Goal: Task Accomplishment & Management: Complete application form

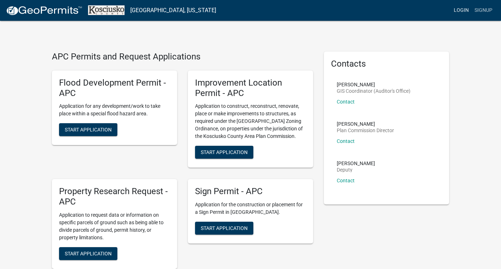
click at [468, 8] on link "Login" at bounding box center [461, 11] width 21 height 14
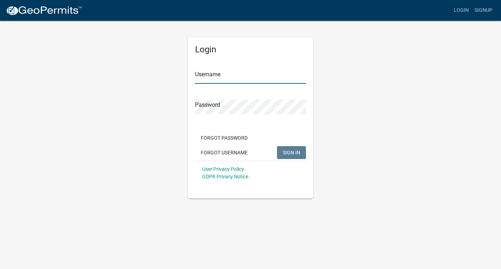
click at [263, 74] on input "Username" at bounding box center [250, 76] width 111 height 15
click at [297, 150] on span "SIGN IN" at bounding box center [292, 152] width 18 height 6
click at [294, 149] on button "SIGN IN" at bounding box center [291, 152] width 29 height 13
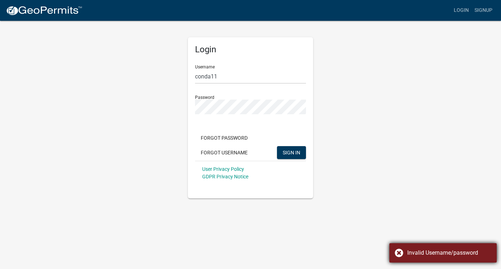
click at [399, 253] on div "Invalid Username/password" at bounding box center [442, 252] width 107 height 19
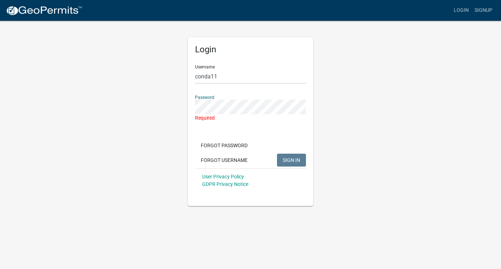
click at [152, 113] on div "Login Username conda11 Password Required Forgot Password Forgot Username SIGN I…" at bounding box center [251, 113] width 408 height 186
click at [220, 74] on input "conda11" at bounding box center [250, 76] width 111 height 15
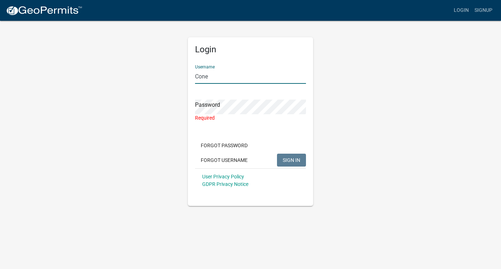
type input "Cone"
click at [239, 118] on div "Required" at bounding box center [250, 118] width 111 height 8
click at [232, 117] on div "Required" at bounding box center [250, 118] width 111 height 8
click at [216, 117] on div "Required" at bounding box center [250, 118] width 111 height 8
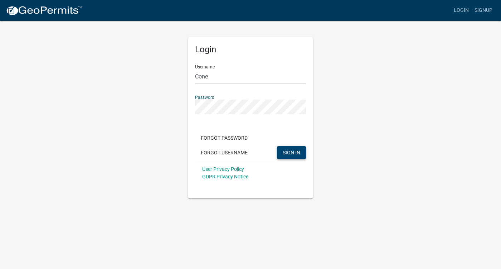
click at [292, 155] on span "SIGN IN" at bounding box center [292, 152] width 18 height 6
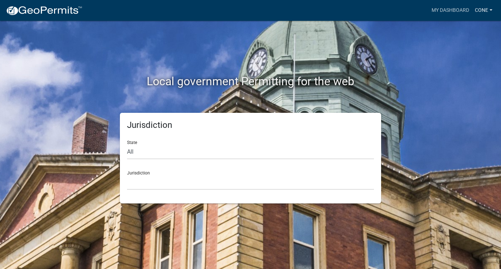
click at [481, 10] on link "Cone" at bounding box center [483, 11] width 23 height 14
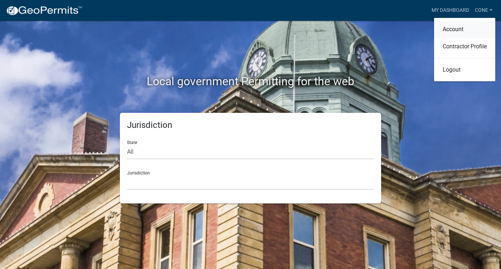
click at [464, 31] on link "Account" at bounding box center [464, 29] width 61 height 17
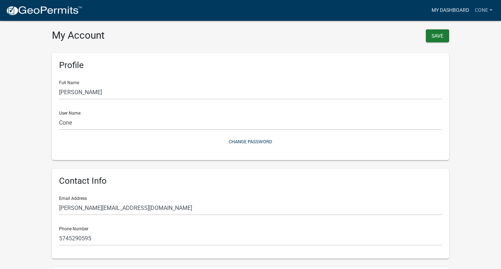
click at [458, 8] on link "My Dashboard" at bounding box center [450, 11] width 43 height 14
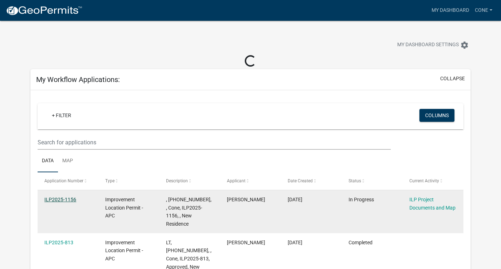
click at [63, 200] on link "ILP2025-1156" at bounding box center [60, 199] width 32 height 6
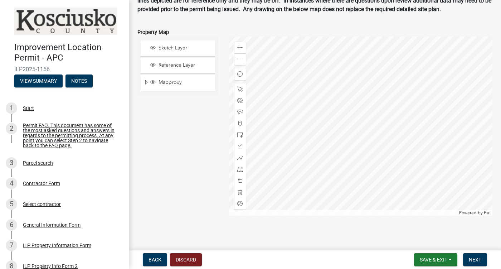
scroll to position [909, 0]
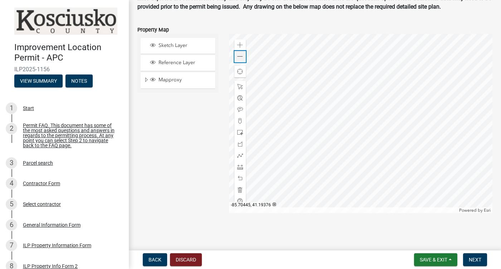
click at [240, 59] on span at bounding box center [240, 57] width 6 height 6
click at [476, 258] on span "Next" at bounding box center [475, 260] width 13 height 6
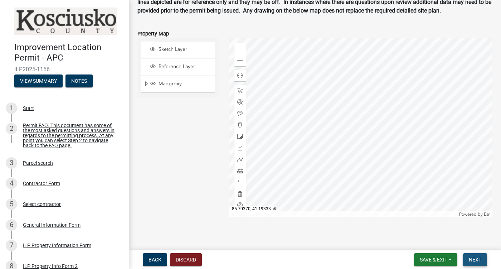
scroll to position [917, 0]
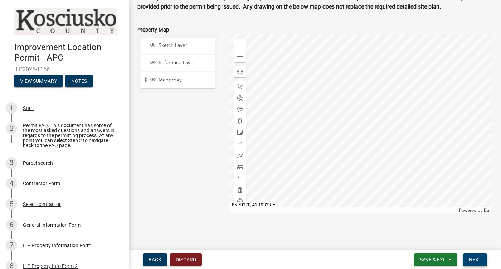
click at [476, 258] on span "Next" at bounding box center [475, 260] width 13 height 6
click at [477, 258] on span "Next" at bounding box center [475, 260] width 13 height 6
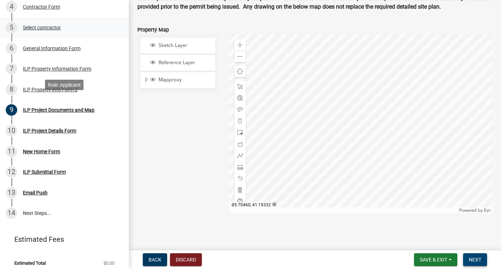
scroll to position [182, 0]
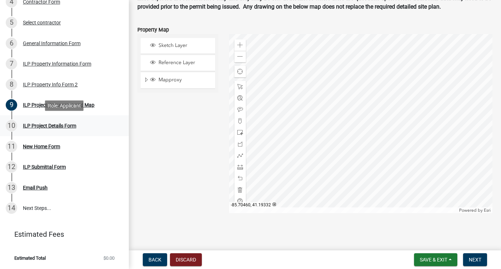
click at [69, 132] on link "10 ILP Project Details Form" at bounding box center [64, 125] width 129 height 21
click at [70, 124] on div "ILP Project Details Form" at bounding box center [49, 125] width 53 height 5
click at [82, 106] on div "ILP Project Documents and Map" at bounding box center [59, 104] width 72 height 5
click at [179, 142] on div "Sketch Layer Reference Layer Mapproxy Cemetery Lanes Sanitary Sewer Point Sanit…" at bounding box center [178, 123] width 92 height 179
click at [477, 259] on span "Next" at bounding box center [475, 260] width 13 height 6
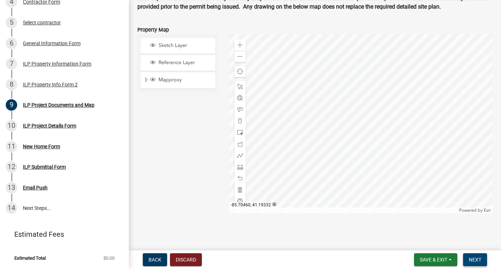
click at [480, 257] on span "Next" at bounding box center [475, 260] width 13 height 6
click at [475, 256] on button "Next" at bounding box center [475, 259] width 24 height 13
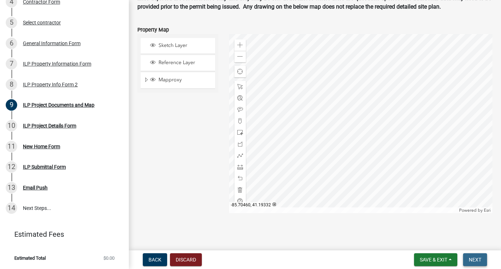
click at [475, 256] on button "Next" at bounding box center [475, 259] width 24 height 13
click at [482, 261] on button "Next" at bounding box center [475, 259] width 24 height 13
click at [362, 121] on div at bounding box center [361, 123] width 264 height 179
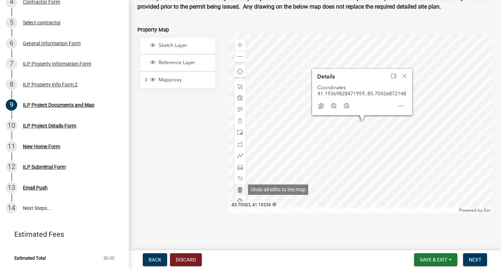
click at [242, 188] on span at bounding box center [240, 190] width 6 height 6
click at [406, 76] on span "Close" at bounding box center [404, 76] width 6 height 6
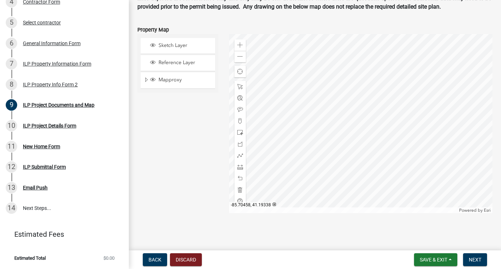
click at [331, 235] on main "ILP Project Documents and Map share Share This section requires you to upload d…" at bounding box center [315, 123] width 372 height 247
click at [243, 84] on span at bounding box center [240, 87] width 6 height 6
click at [342, 132] on div at bounding box center [361, 123] width 264 height 179
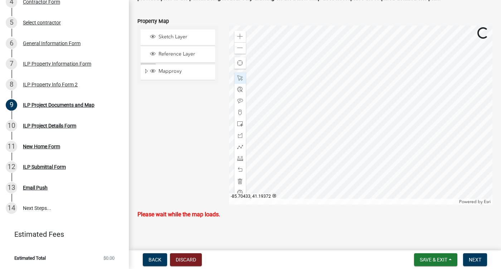
click at [343, 128] on div at bounding box center [361, 114] width 264 height 179
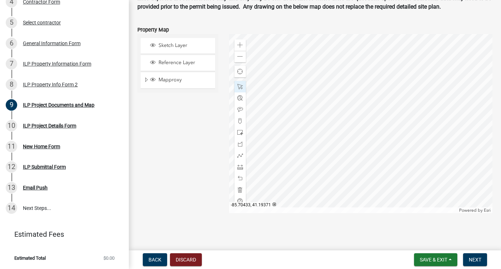
click at [338, 135] on div at bounding box center [361, 123] width 264 height 179
click at [348, 115] on div at bounding box center [361, 123] width 264 height 179
click at [345, 126] on div at bounding box center [361, 123] width 264 height 179
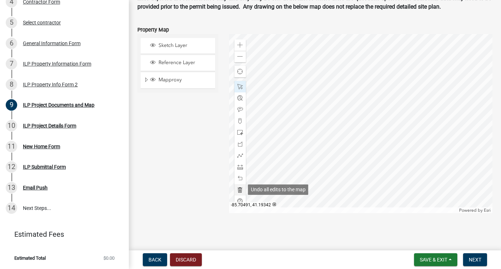
click at [237, 190] on span at bounding box center [240, 190] width 6 height 6
click at [241, 189] on span at bounding box center [240, 190] width 6 height 6
click at [241, 133] on span at bounding box center [240, 133] width 6 height 6
click at [344, 137] on div at bounding box center [361, 123] width 264 height 179
click at [356, 149] on div at bounding box center [361, 123] width 264 height 179
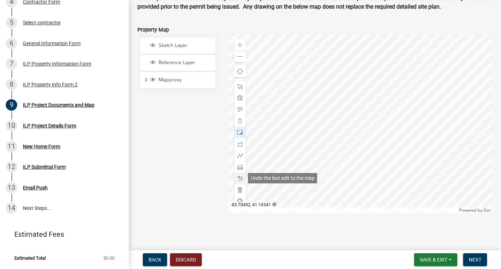
click at [240, 178] on span at bounding box center [240, 178] width 6 height 6
click at [346, 126] on div at bounding box center [361, 123] width 264 height 179
click at [240, 177] on span at bounding box center [240, 178] width 6 height 6
click at [241, 87] on span at bounding box center [240, 87] width 6 height 6
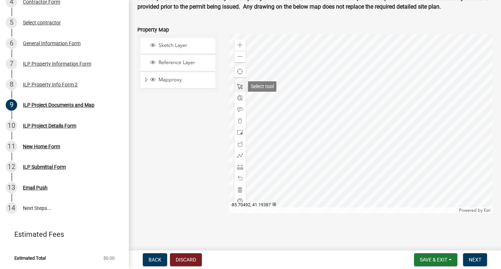
click at [241, 87] on span at bounding box center [240, 87] width 6 height 6
click at [351, 111] on div at bounding box center [361, 123] width 264 height 179
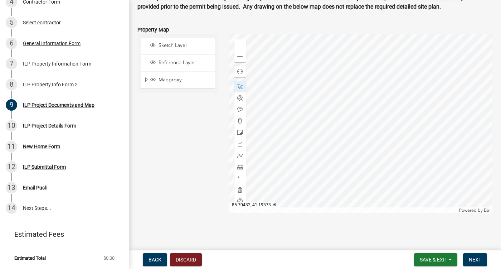
click at [349, 111] on div at bounding box center [361, 123] width 264 height 179
click at [242, 175] on div at bounding box center [239, 177] width 11 height 11
click at [241, 177] on span at bounding box center [240, 178] width 6 height 6
click at [164, 179] on div "Sketch Layer Reference Layer Mapproxy Cemetery Lanes Sanitary Sewer Point Sanit…" at bounding box center [178, 123] width 92 height 179
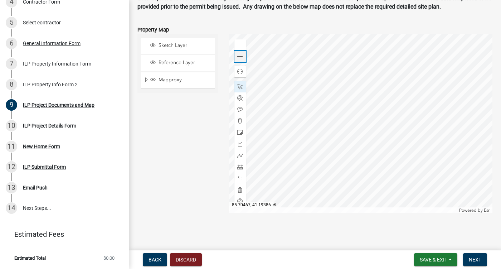
click at [241, 56] on span at bounding box center [240, 57] width 6 height 6
click at [240, 156] on span at bounding box center [240, 155] width 6 height 6
click at [341, 137] on div at bounding box center [361, 123] width 264 height 179
click at [368, 101] on div at bounding box center [361, 123] width 264 height 179
click at [365, 104] on div at bounding box center [361, 123] width 264 height 179
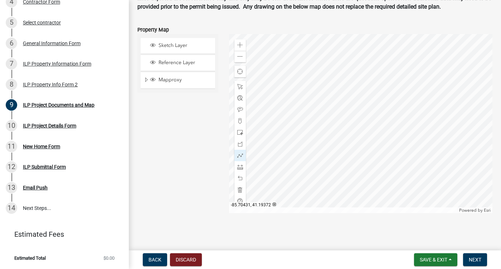
click at [365, 101] on div at bounding box center [361, 123] width 264 height 179
click at [364, 103] on div at bounding box center [361, 123] width 264 height 179
click at [345, 128] on div at bounding box center [361, 123] width 264 height 179
click at [333, 126] on div at bounding box center [361, 123] width 264 height 179
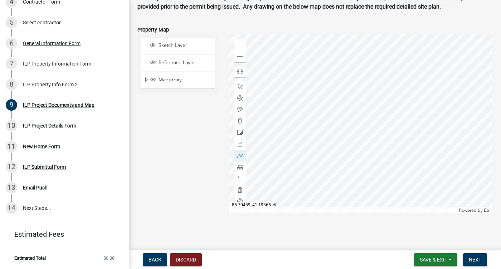
click at [340, 133] on div at bounding box center [361, 123] width 264 height 179
click at [343, 137] on div at bounding box center [361, 123] width 264 height 179
click at [346, 138] on div at bounding box center [361, 123] width 264 height 179
click at [241, 179] on span at bounding box center [240, 178] width 6 height 6
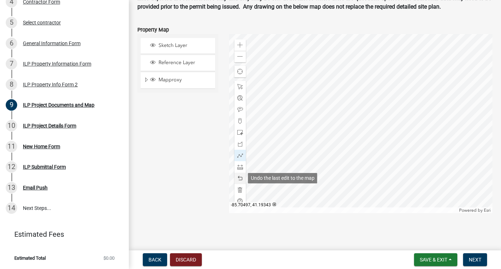
click at [241, 180] on span at bounding box center [240, 178] width 6 height 6
click at [240, 152] on div at bounding box center [239, 155] width 11 height 11
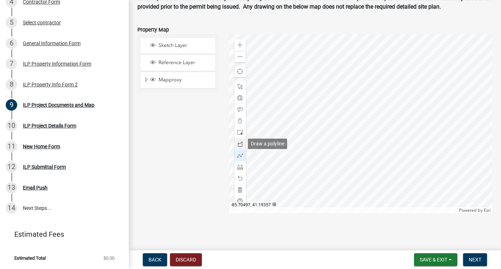
click at [244, 148] on div at bounding box center [239, 143] width 11 height 11
click at [242, 154] on span at bounding box center [240, 155] width 6 height 6
click at [351, 122] on div at bounding box center [361, 123] width 264 height 179
click at [337, 134] on div at bounding box center [361, 123] width 264 height 179
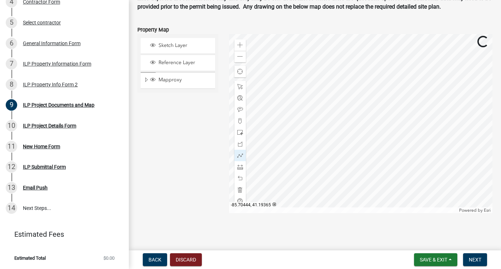
click at [321, 147] on div at bounding box center [361, 123] width 264 height 179
click at [323, 151] on div at bounding box center [361, 123] width 264 height 179
click at [329, 158] on div at bounding box center [361, 123] width 264 height 179
click at [327, 130] on div at bounding box center [361, 123] width 264 height 179
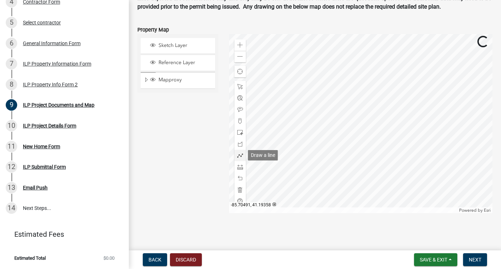
click at [239, 156] on span at bounding box center [240, 155] width 6 height 6
click at [327, 131] on div at bounding box center [361, 123] width 264 height 179
click at [345, 147] on div at bounding box center [361, 123] width 264 height 179
click at [369, 114] on div at bounding box center [361, 123] width 264 height 179
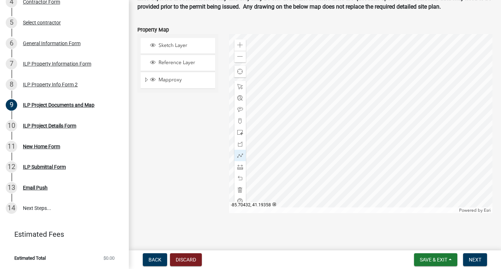
click at [369, 113] on div at bounding box center [361, 123] width 264 height 179
click at [386, 97] on div at bounding box center [361, 123] width 264 height 179
click at [367, 83] on div at bounding box center [361, 123] width 264 height 179
click at [368, 83] on div at bounding box center [361, 123] width 264 height 179
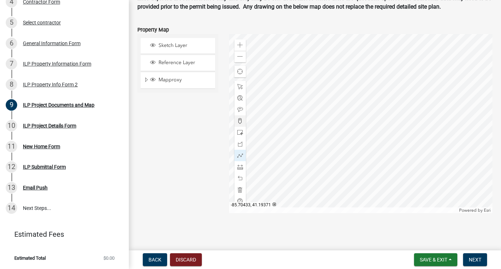
click at [368, 83] on div at bounding box center [361, 123] width 264 height 179
click at [480, 260] on span "Next" at bounding box center [475, 260] width 13 height 6
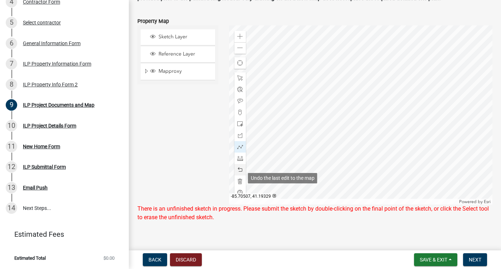
click at [243, 175] on div at bounding box center [239, 169] width 11 height 11
click at [368, 83] on div at bounding box center [361, 114] width 264 height 179
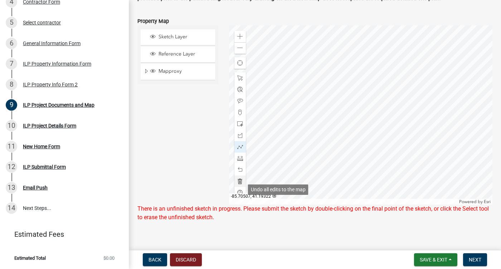
click at [241, 184] on span at bounding box center [240, 181] width 6 height 6
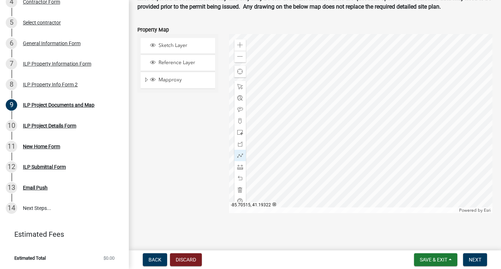
click at [194, 113] on div "Sketch Layer Reference Layer Mapproxy Cemetery Lanes Sanitary Sewer Point Sanit…" at bounding box center [178, 123] width 92 height 179
click at [475, 258] on span "Next" at bounding box center [475, 260] width 13 height 6
click at [427, 257] on span "Save & Exit" at bounding box center [434, 260] width 28 height 6
click at [430, 243] on button "Save & Exit" at bounding box center [428, 240] width 57 height 17
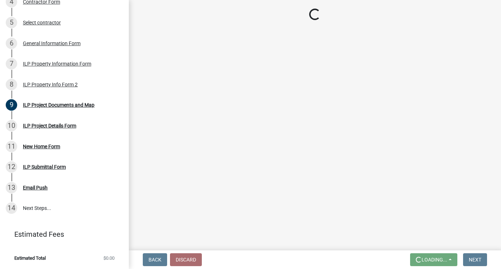
scroll to position [0, 0]
